Goal: Task Accomplishment & Management: Complete application form

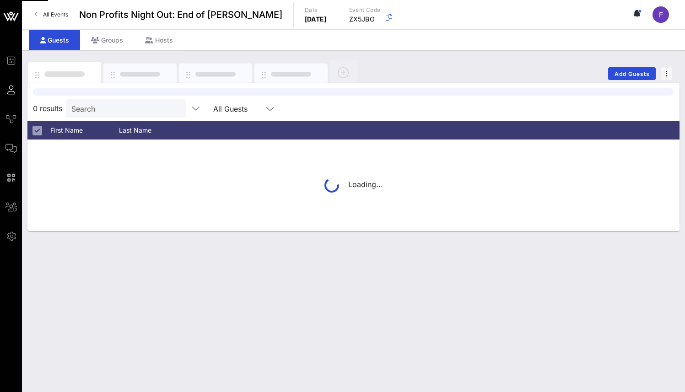
click at [662, 16] on span "F" at bounding box center [661, 14] width 4 height 9
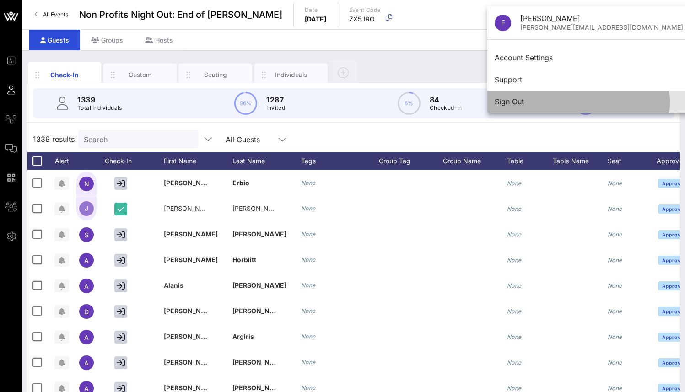
click at [564, 108] on div "Sign Out" at bounding box center [589, 102] width 189 height 20
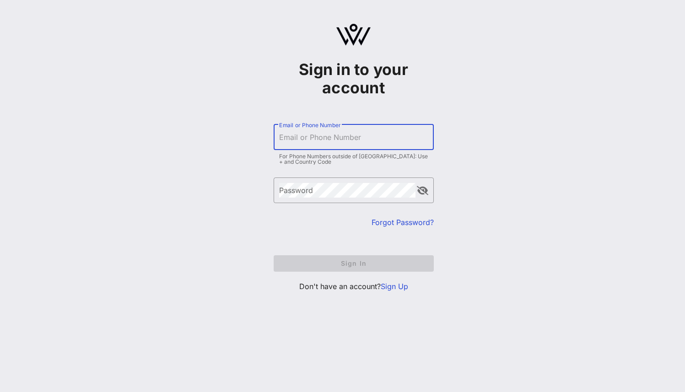
click at [340, 137] on input "Email or Phone Number" at bounding box center [353, 137] width 149 height 15
click at [395, 288] on link "Sign Up" at bounding box center [394, 286] width 27 height 9
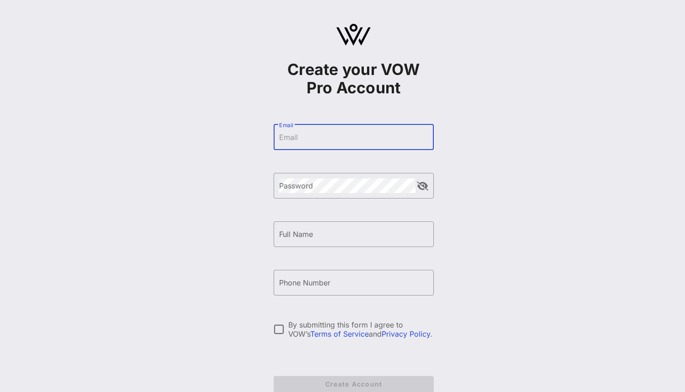
click at [329, 142] on input "Email" at bounding box center [353, 137] width 149 height 15
type input "[PERSON_NAME][EMAIL_ADDRESS][DOMAIN_NAME]"
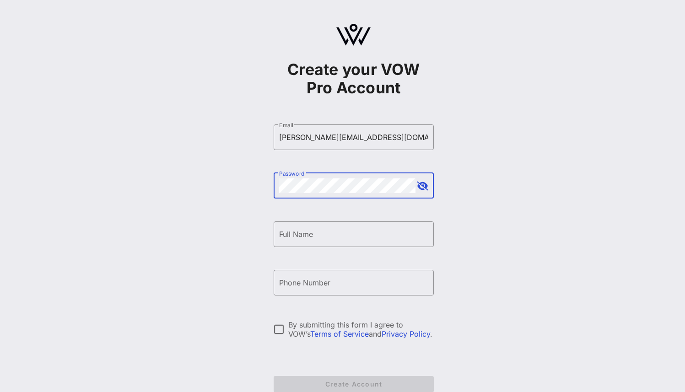
click at [321, 236] on input "Full Name" at bounding box center [353, 234] width 149 height 15
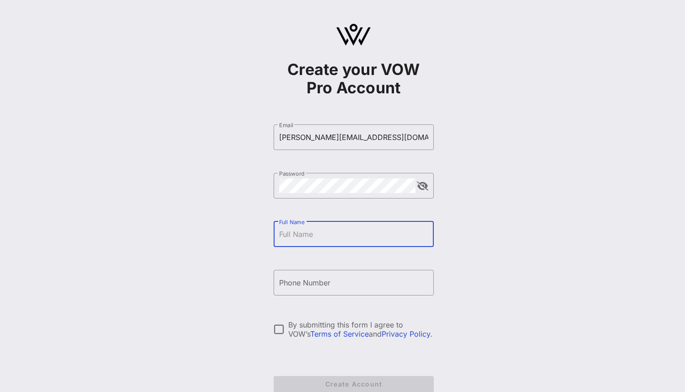
type input "[PERSON_NAME]"
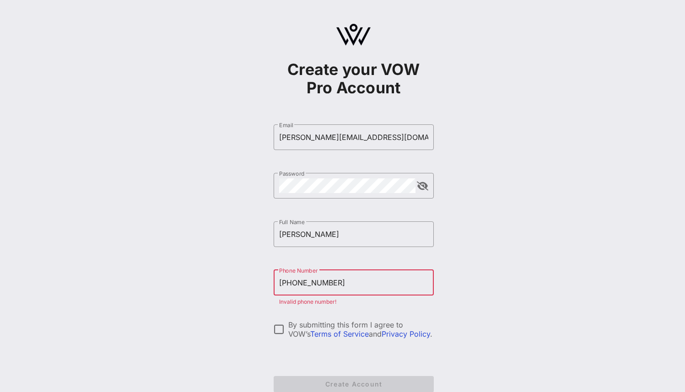
scroll to position [17, 0]
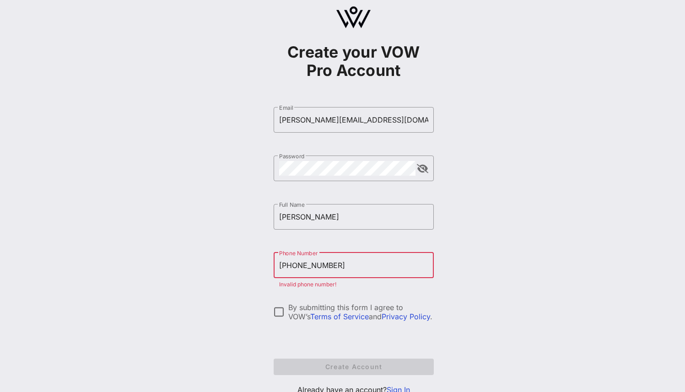
click at [349, 266] on input "[PHONE_NUMBER]" at bounding box center [353, 265] width 149 height 15
click at [350, 266] on input "[PHONE_NUMBER]" at bounding box center [353, 265] width 149 height 15
click at [291, 264] on input "+1" at bounding box center [353, 265] width 149 height 15
paste input "971585759261"
type input "[PHONE_NUMBER]"
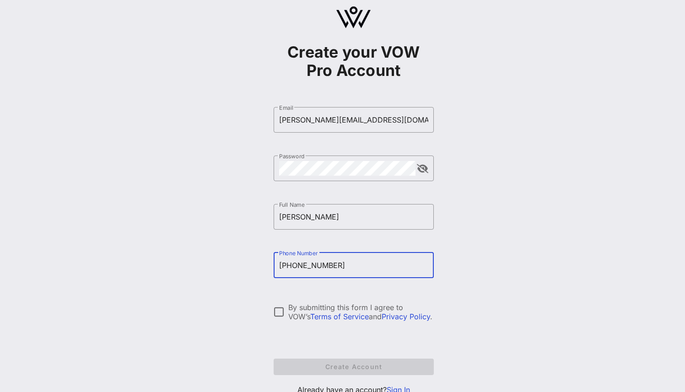
click at [510, 271] on div "Create your VOW Pro Account ​ Email [PERSON_NAME][EMAIL_ADDRESS][DOMAIN_NAME] ​…" at bounding box center [353, 205] width 663 height 444
click at [272, 312] on div at bounding box center [279, 312] width 16 height 16
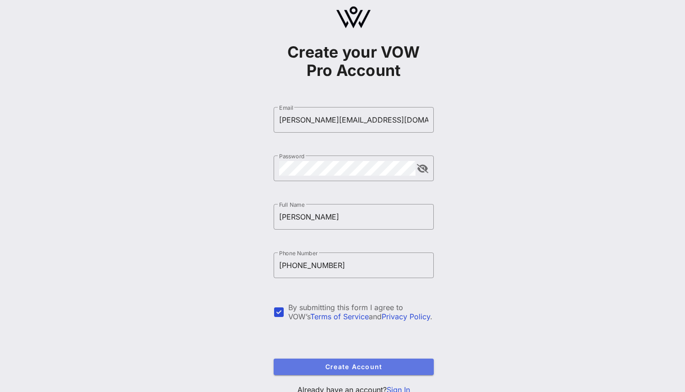
click at [345, 363] on span "Create Account" at bounding box center [353, 367] width 145 height 8
